Goal: Information Seeking & Learning: Learn about a topic

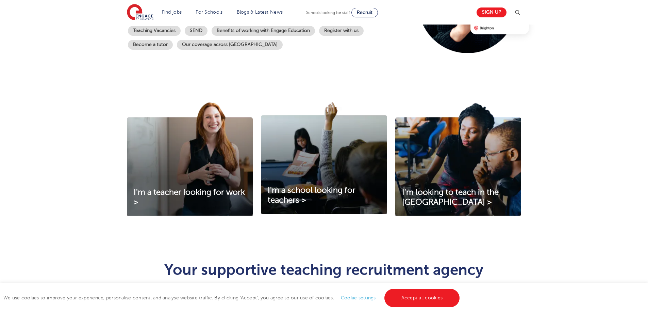
scroll to position [34, 0]
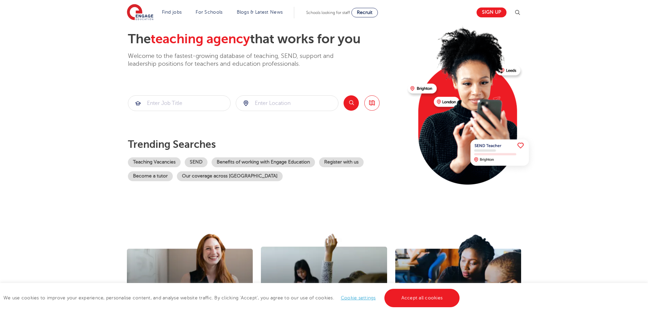
click at [351, 103] on button "Search" at bounding box center [351, 102] width 15 height 15
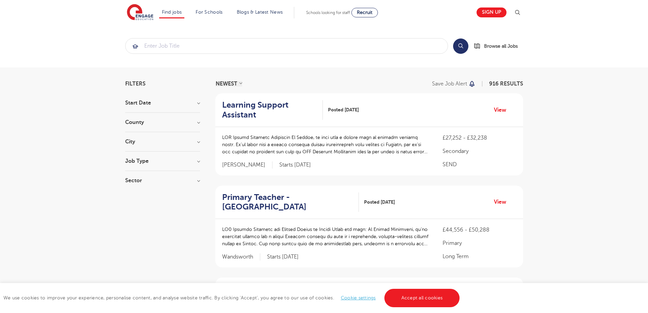
click at [171, 118] on section "Start Date October 140 November 126 [DATE] [DATE] Show more County [GEOGRAPHIC_…" at bounding box center [162, 145] width 75 height 90
click at [139, 123] on h3 "County" at bounding box center [162, 121] width 75 height 5
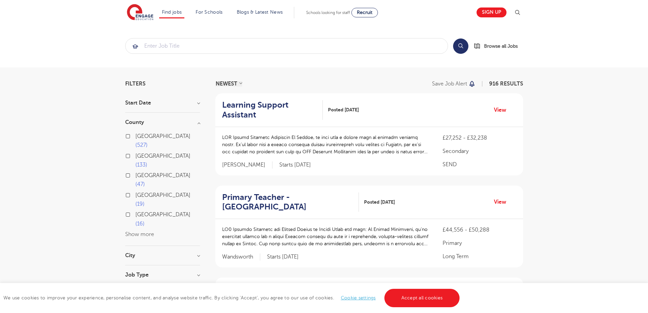
click at [143, 231] on button "Show more" at bounding box center [139, 234] width 29 height 6
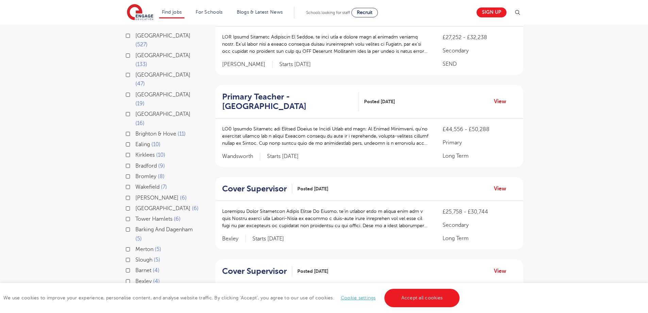
scroll to position [102, 0]
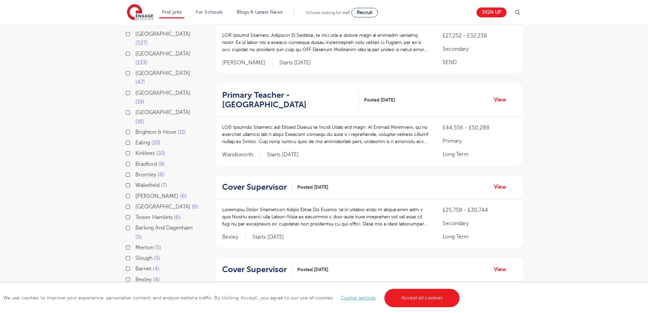
click at [161, 287] on span "[GEOGRAPHIC_DATA]" at bounding box center [162, 290] width 55 height 6
click at [140, 287] on input "Buckinghamshire 4" at bounding box center [137, 289] width 4 height 4
checkbox input "true"
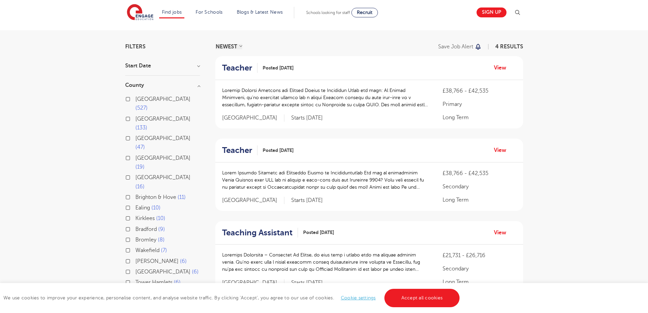
scroll to position [34, 0]
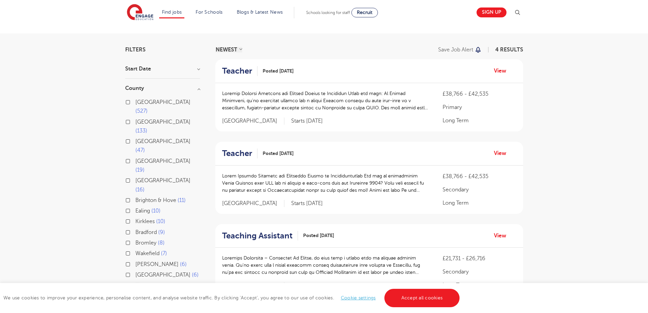
click at [135, 117] on label "[GEOGRAPHIC_DATA] 133" at bounding box center [167, 126] width 65 height 18
click at [135, 119] on input "[GEOGRAPHIC_DATA] 133" at bounding box center [137, 121] width 4 height 4
checkbox input "true"
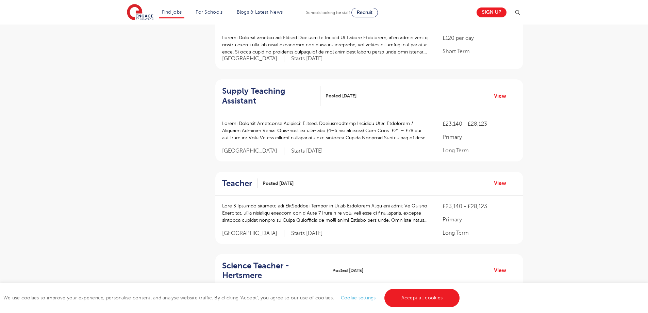
scroll to position [715, 0]
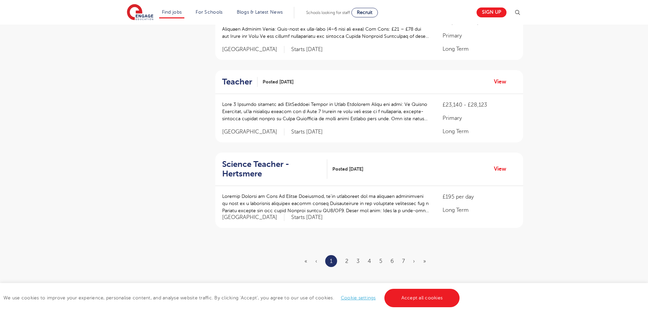
click at [349, 261] on ul "« ‹ 1 2 3 4 5 6 7 › »" at bounding box center [370, 261] width 130 height 12
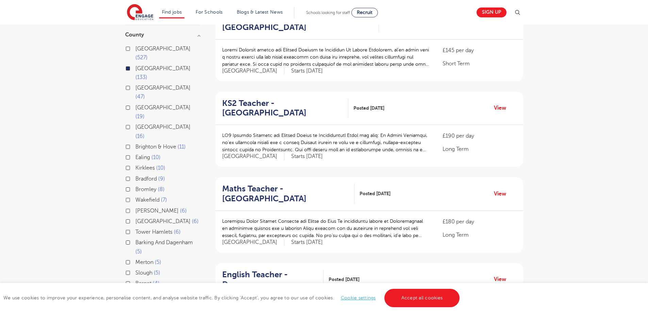
scroll to position [170, 0]
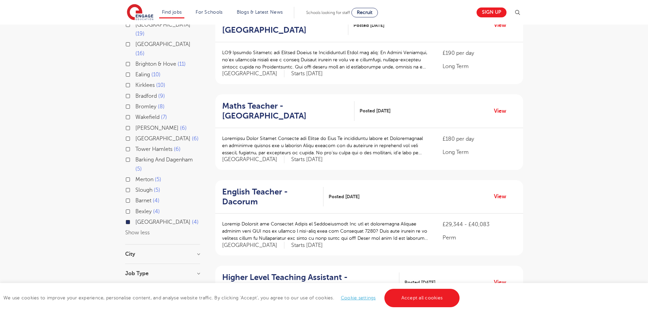
click at [158, 271] on h3 "Job Type" at bounding box center [162, 273] width 75 height 5
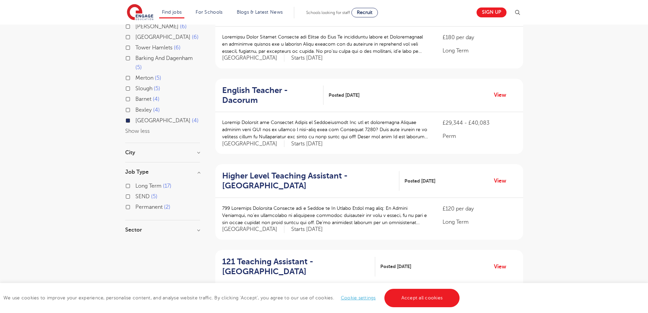
scroll to position [272, 0]
click at [135, 226] on h3 "Sector" at bounding box center [162, 228] width 75 height 5
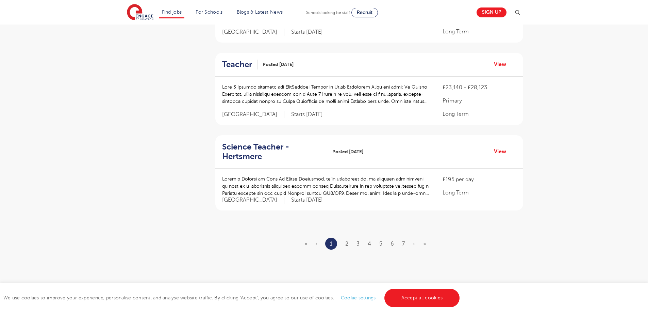
scroll to position [749, 0]
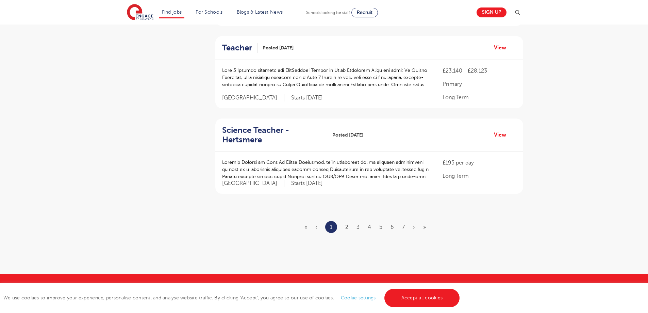
click at [345, 228] on ul "« ‹ 1 2 3 4 5 6 7 › »" at bounding box center [370, 227] width 130 height 12
click at [346, 227] on link "2" at bounding box center [346, 227] width 3 height 6
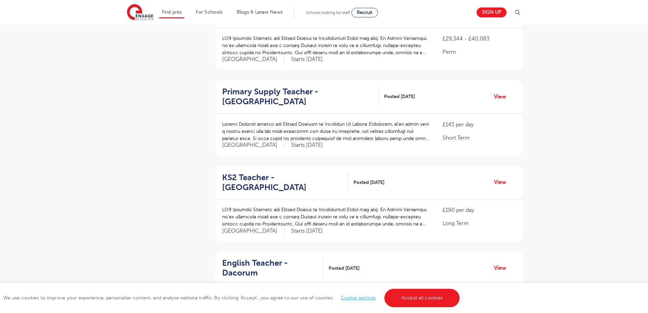
scroll to position [749, 0]
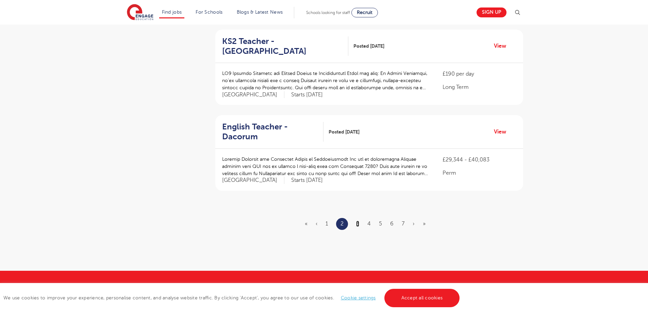
click at [358, 221] on link "3" at bounding box center [357, 224] width 3 height 6
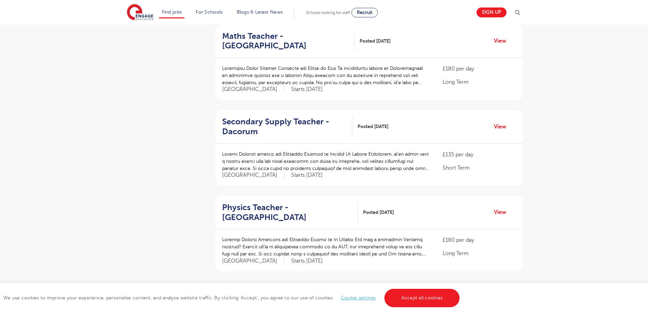
scroll to position [749, 0]
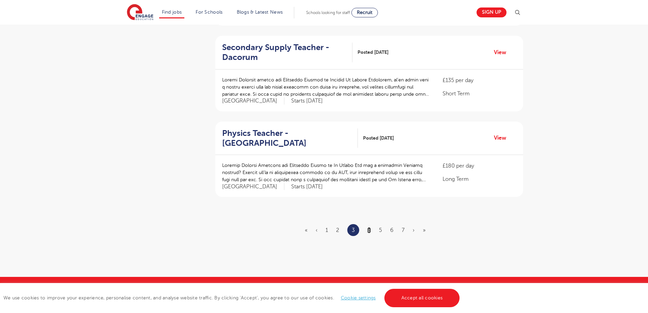
click at [370, 229] on link "4" at bounding box center [369, 230] width 3 height 6
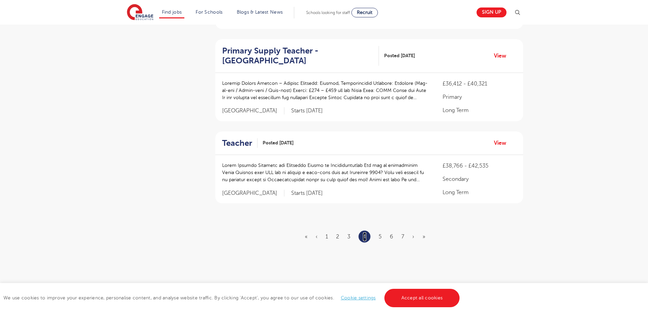
scroll to position [0, 0]
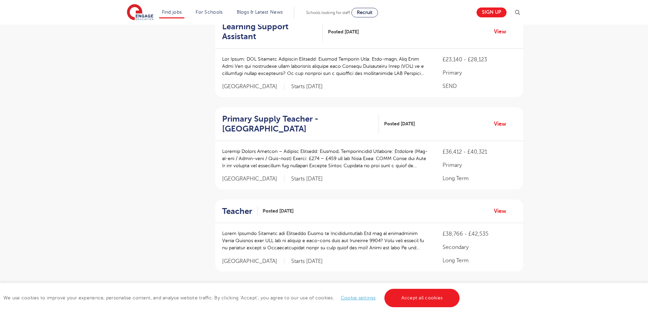
scroll to position [817, 0]
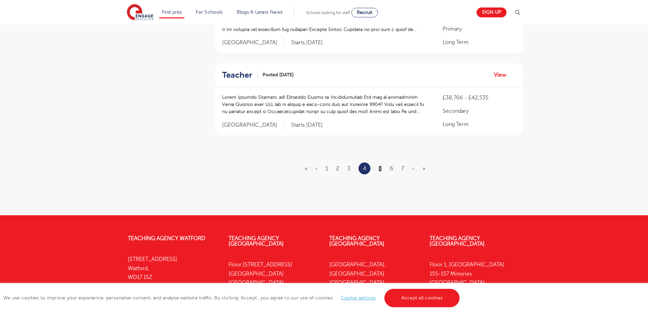
click at [381, 165] on link "5" at bounding box center [380, 168] width 3 height 6
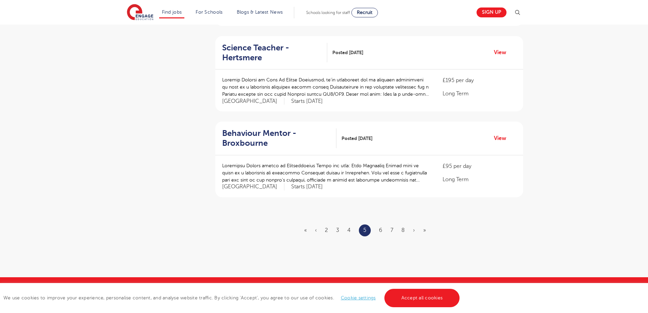
scroll to position [817, 0]
